Goal: Task Accomplishment & Management: Manage account settings

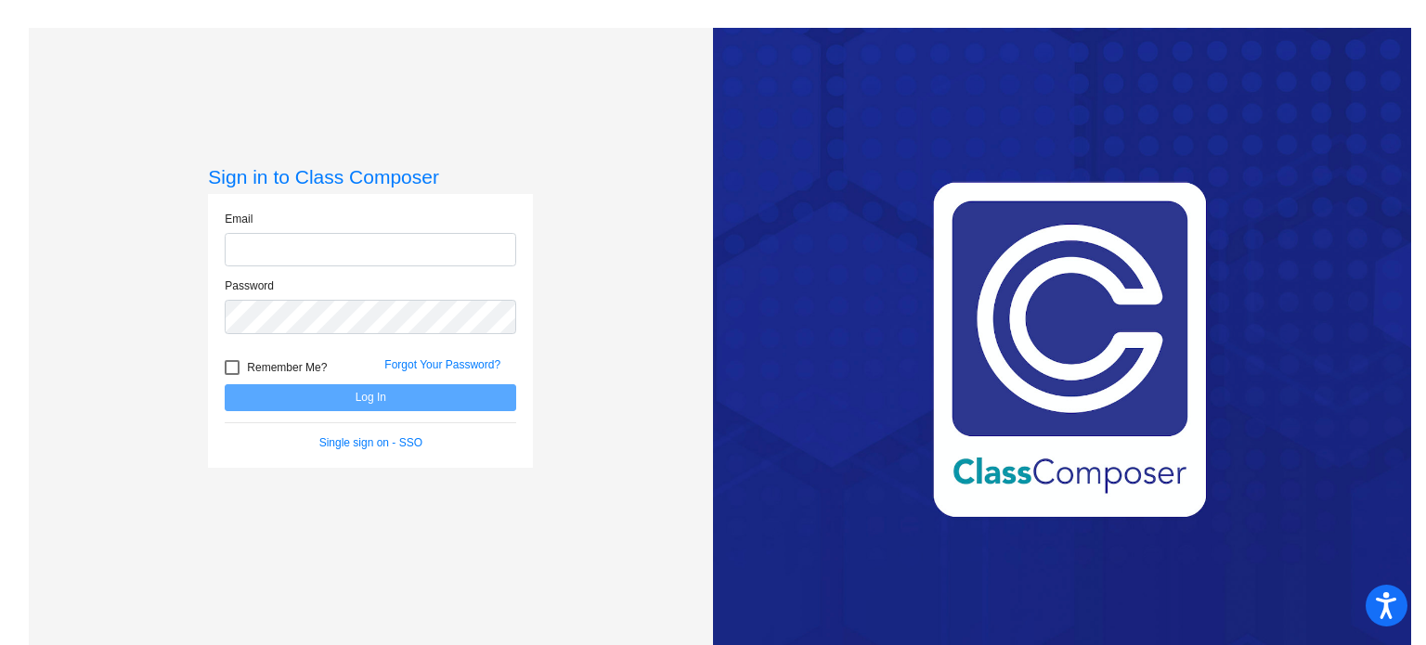
click at [533, 322] on div "Sign in to Class Composer Email Password Remember Me? Forgot Your Password? Log…" at bounding box center [371, 350] width 684 height 645
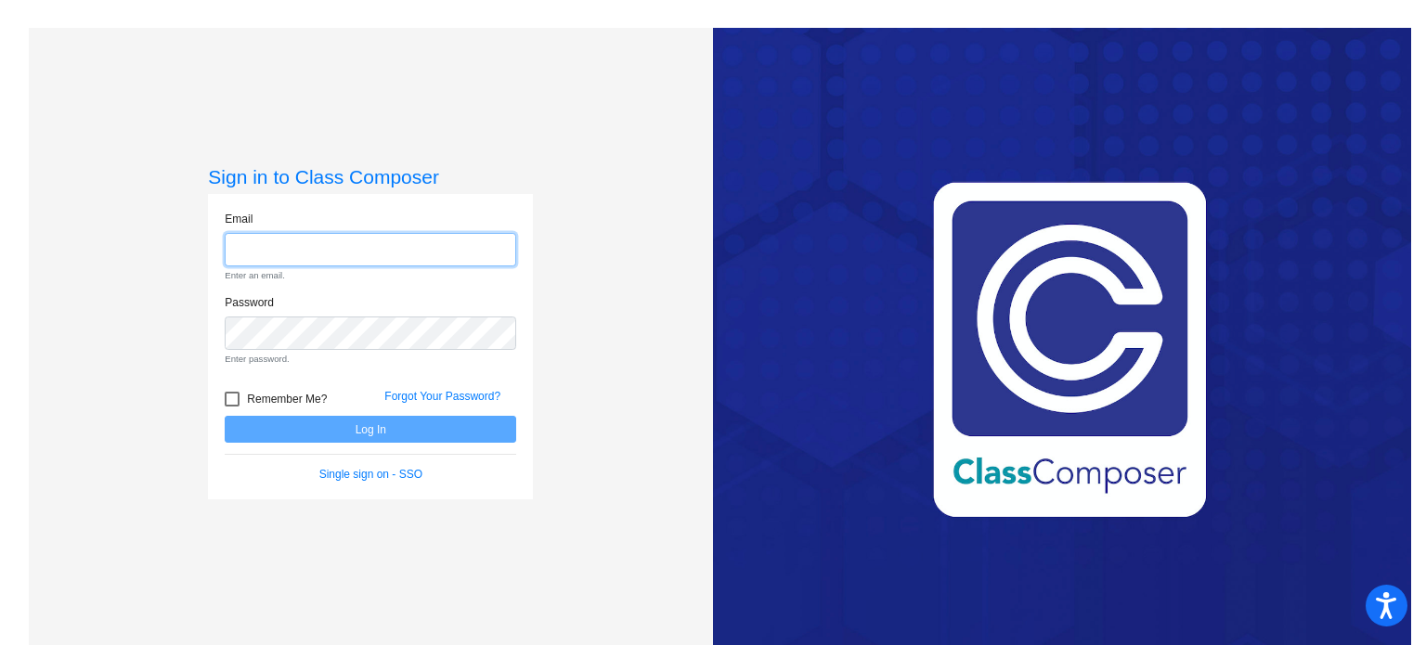
click at [483, 249] on input "email" at bounding box center [371, 250] width 292 height 34
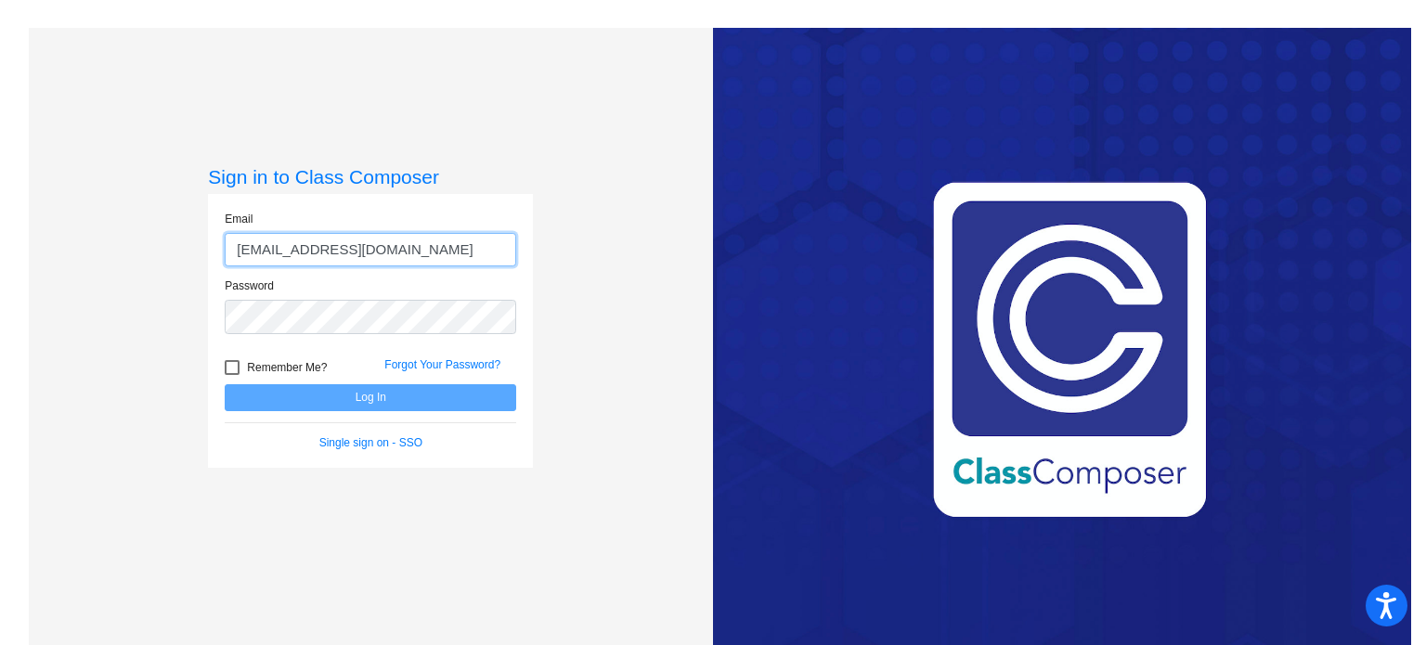
type input "[EMAIL_ADDRESS][DOMAIN_NAME]"
click at [736, 510] on div "Love Class Composer? Share it with a friend! If you're happy with Class Compose…" at bounding box center [1062, 350] width 698 height 645
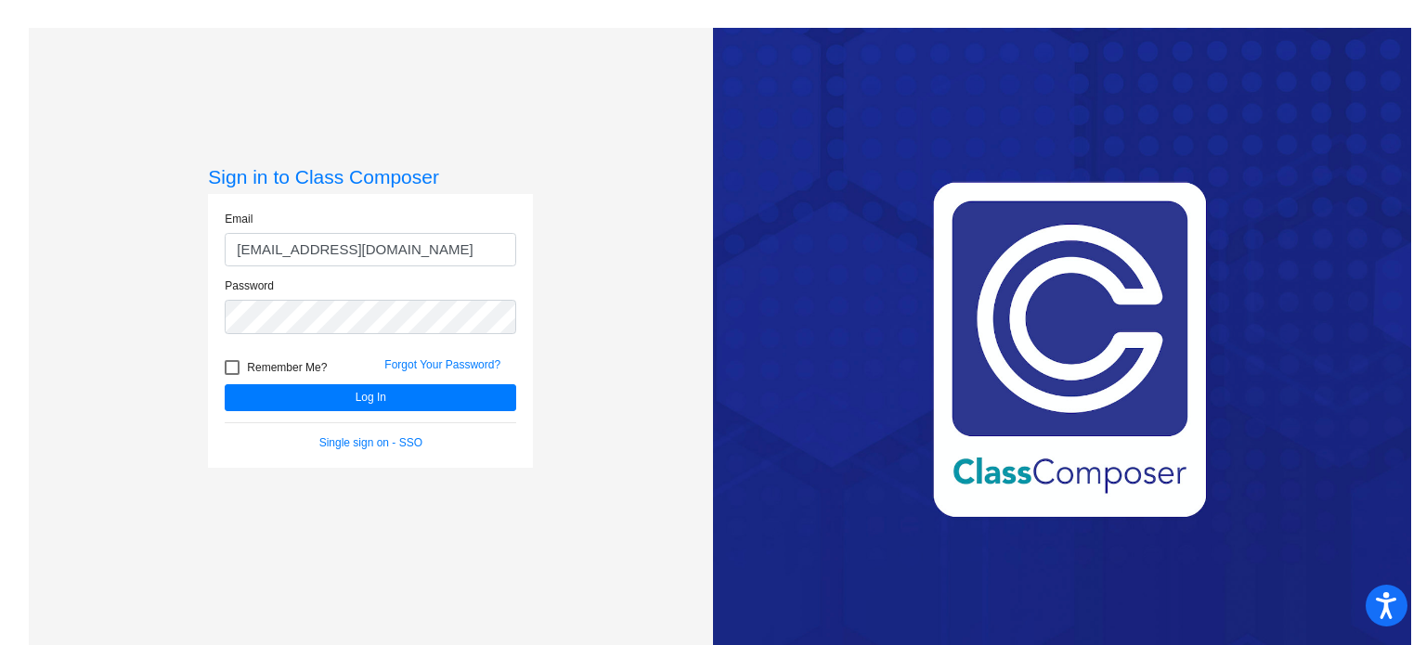
click at [235, 364] on div at bounding box center [232, 367] width 15 height 15
click at [232, 375] on input "Remember Me?" at bounding box center [231, 375] width 1 height 1
checkbox input "true"
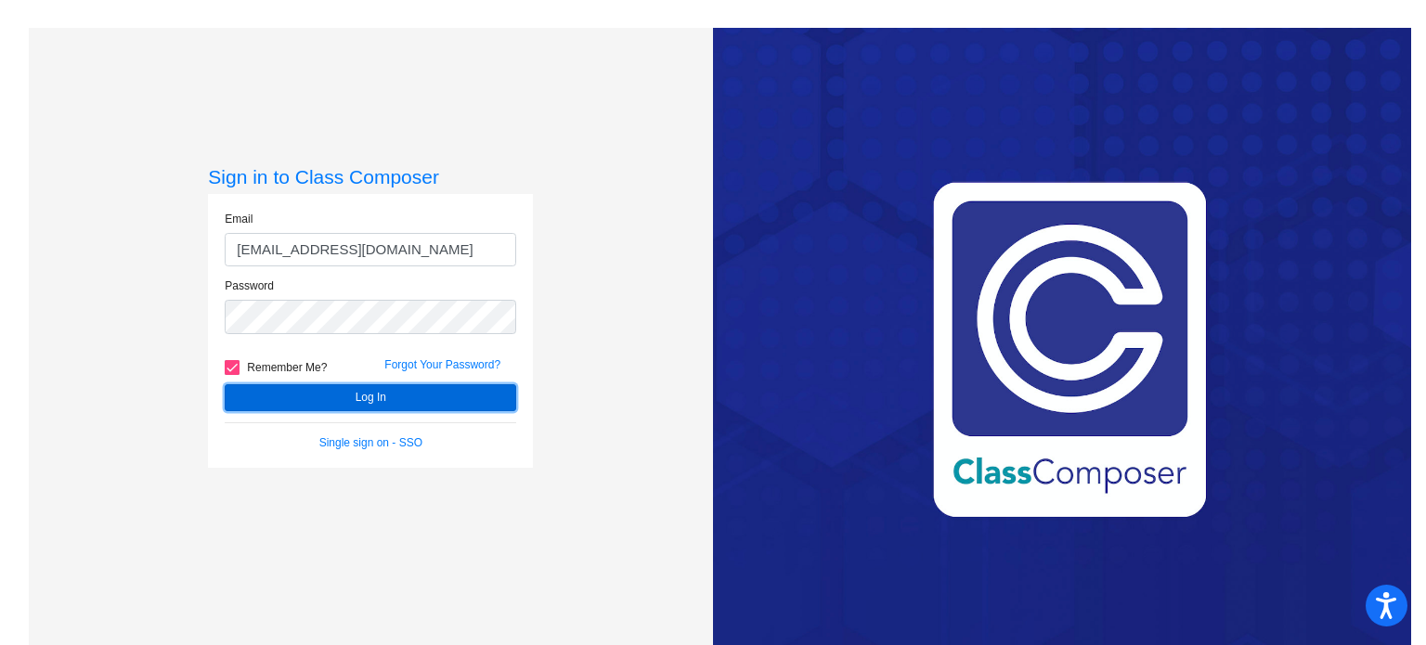
click at [309, 389] on button "Log In" at bounding box center [371, 397] width 292 height 27
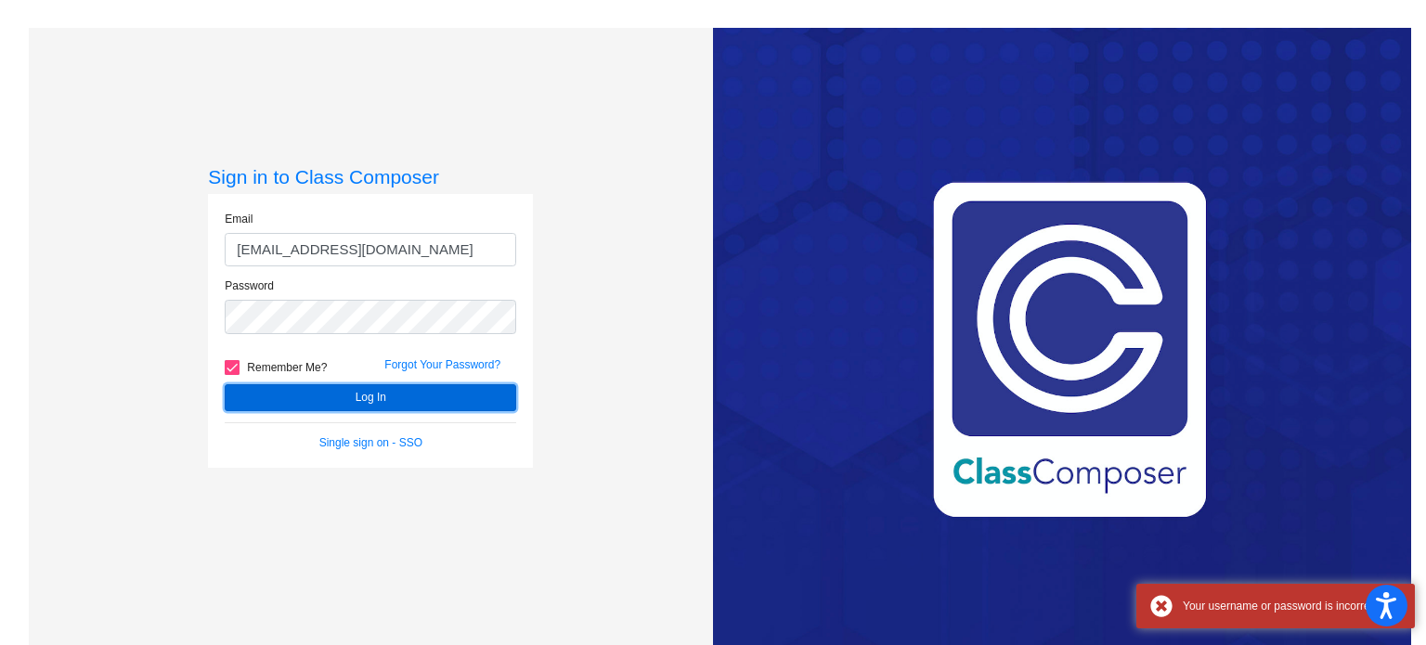
click at [306, 400] on button "Log In" at bounding box center [371, 397] width 292 height 27
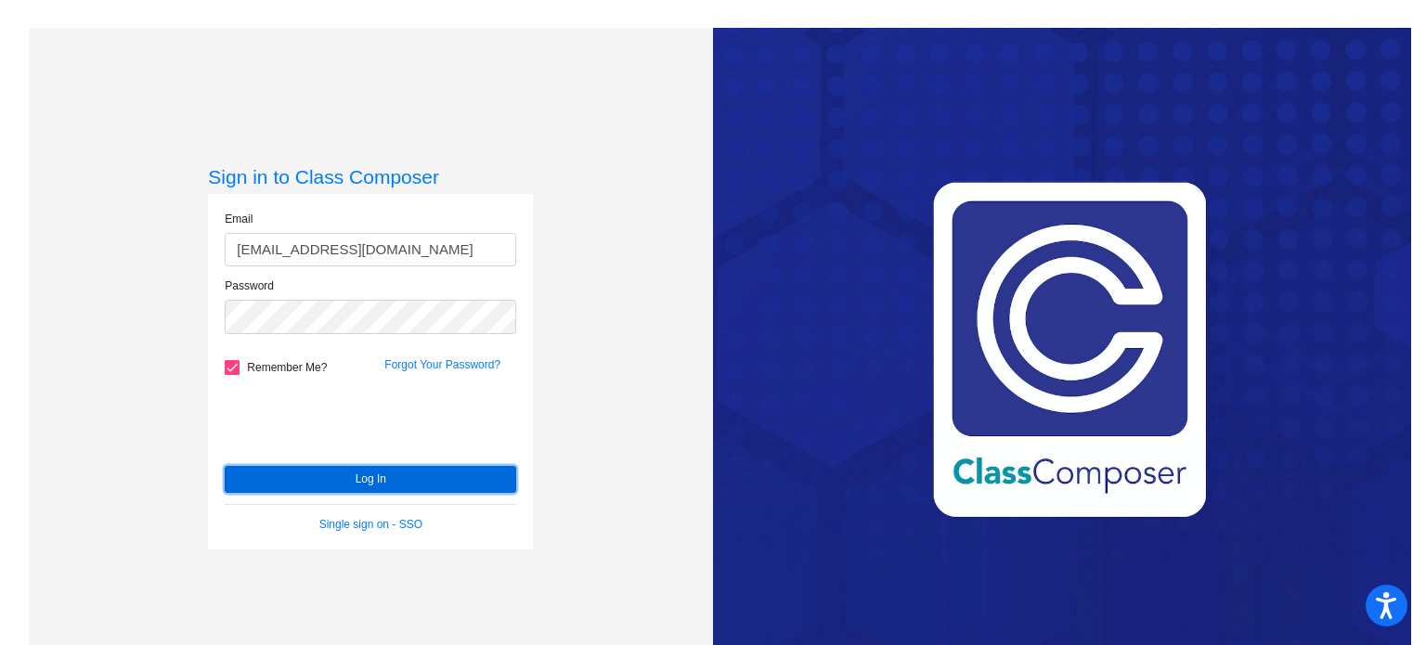
click at [292, 484] on button "Log In" at bounding box center [371, 479] width 292 height 27
